Goal: Task Accomplishment & Management: Manage account settings

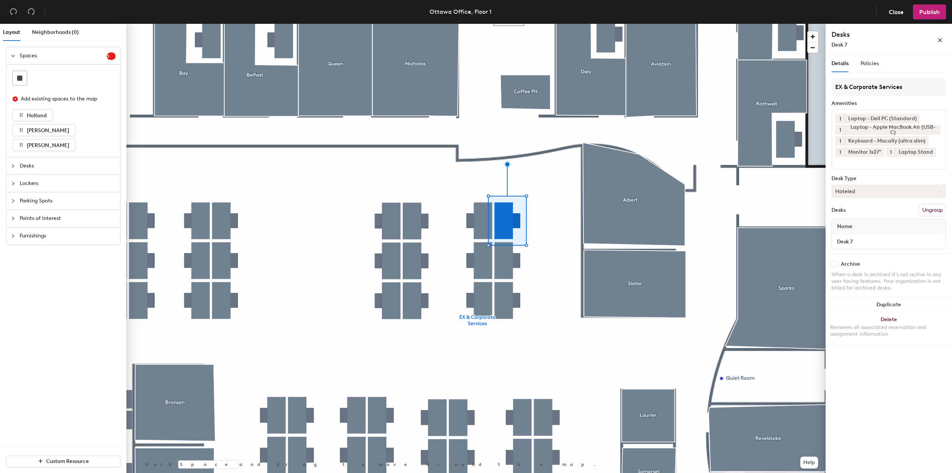
click at [864, 191] on button "Hoteled" at bounding box center [888, 190] width 115 height 13
click at [856, 212] on div "Assigned" at bounding box center [869, 214] width 74 height 11
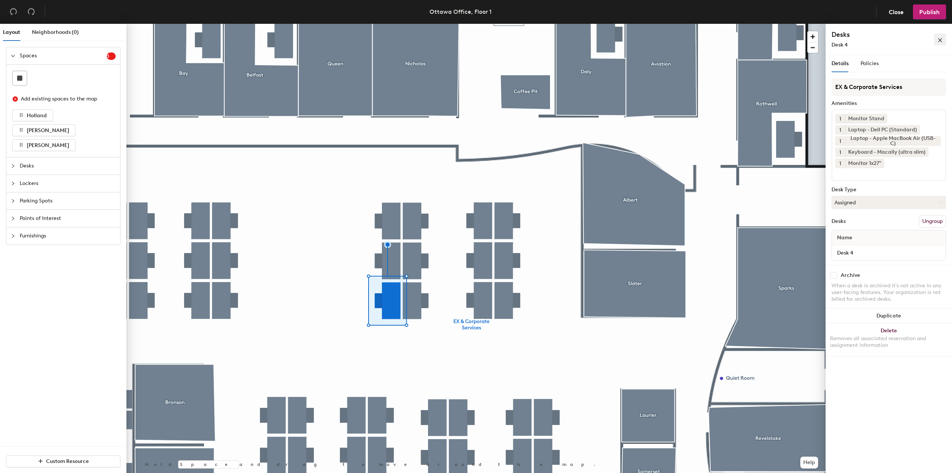
click at [940, 40] on icon "close" at bounding box center [940, 40] width 4 height 4
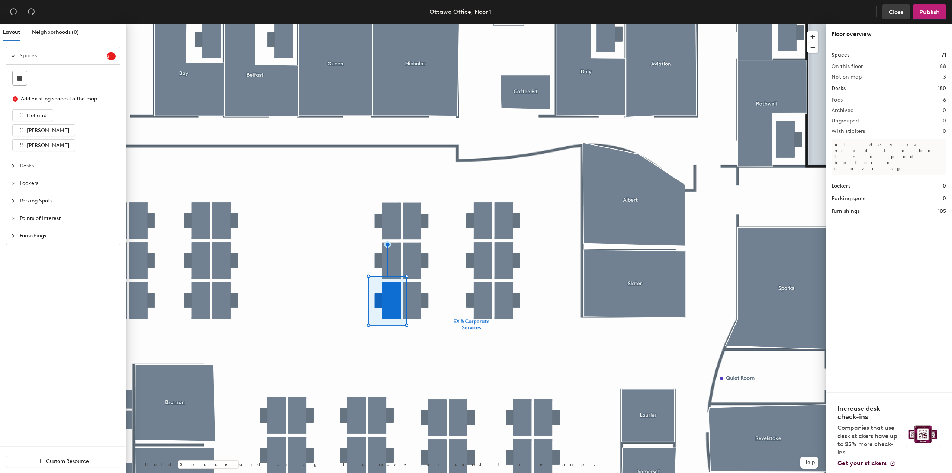
click at [895, 10] on span "Close" at bounding box center [896, 12] width 15 height 7
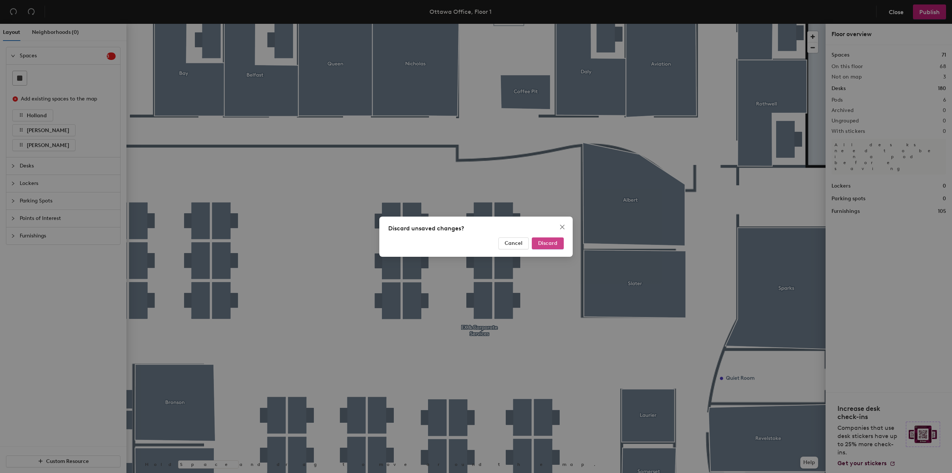
click at [553, 245] on span "Discard" at bounding box center [547, 243] width 19 height 6
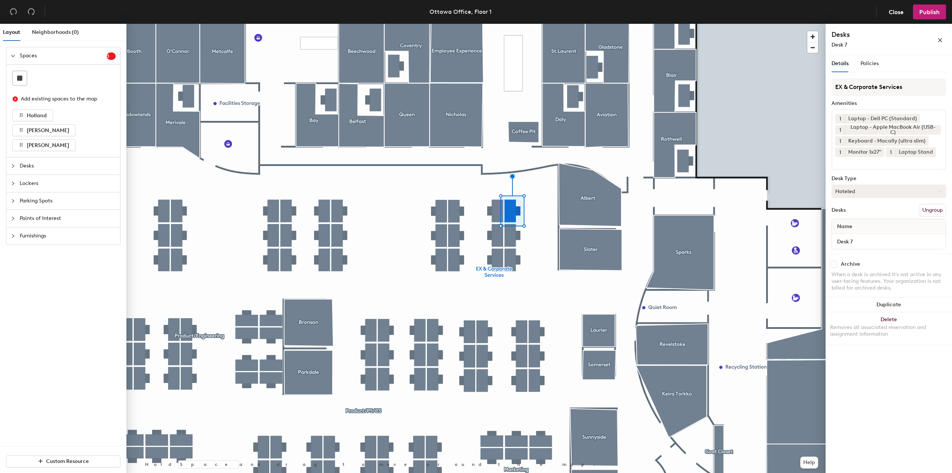
click at [873, 193] on button "Hoteled" at bounding box center [888, 190] width 115 height 13
click at [857, 215] on div "Assigned" at bounding box center [869, 214] width 74 height 11
click at [933, 14] on span "Publish" at bounding box center [929, 12] width 20 height 7
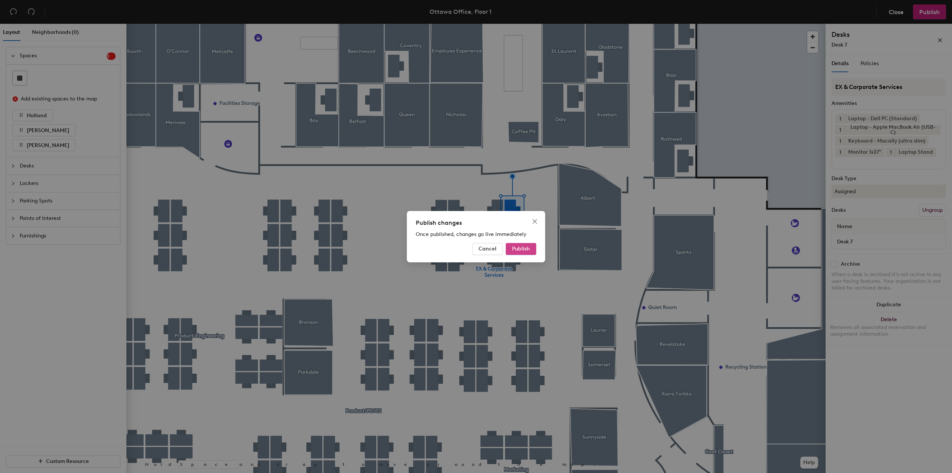
click at [531, 249] on button "Publish" at bounding box center [521, 249] width 30 height 12
